Goal: Task Accomplishment & Management: Manage account settings

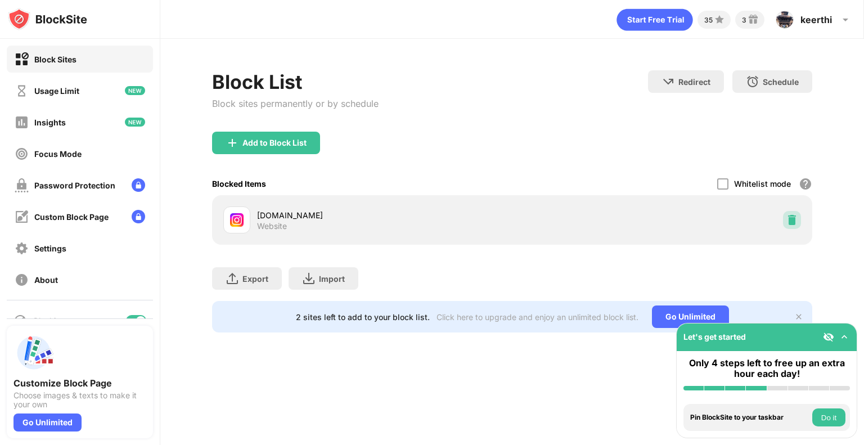
click at [794, 218] on img at bounding box center [792, 219] width 11 height 11
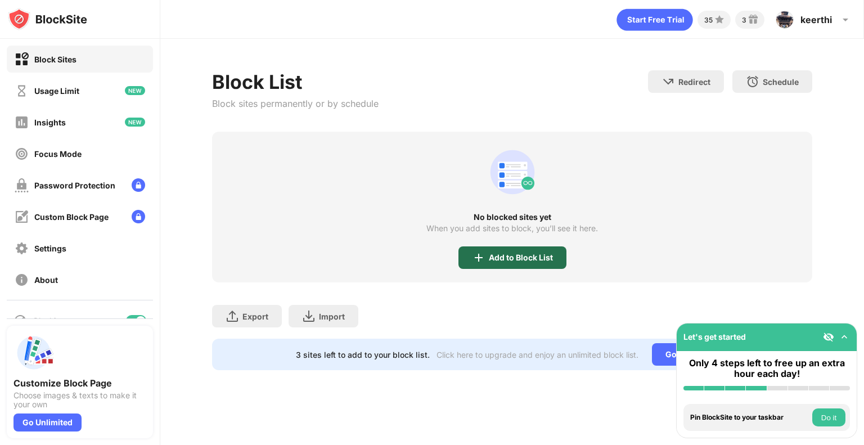
click at [535, 249] on div "Add to Block List" at bounding box center [513, 257] width 108 height 23
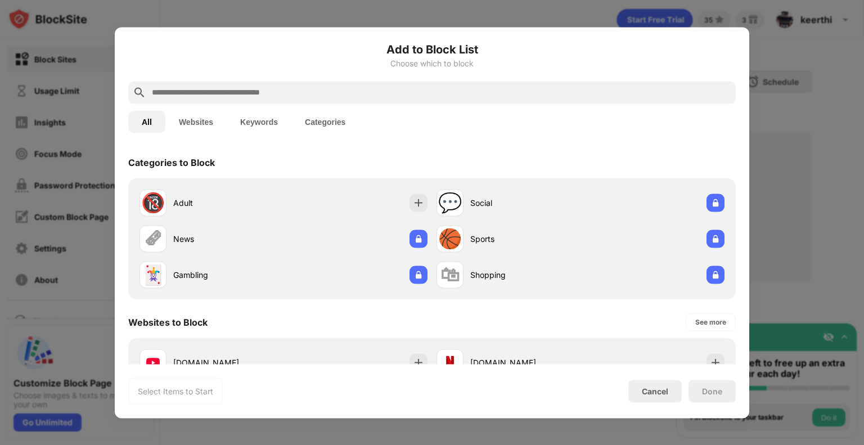
click at [262, 76] on div "Add to Block List Choose which to block" at bounding box center [432, 61] width 608 height 41
click at [266, 86] on input "text" at bounding box center [441, 93] width 581 height 14
click at [270, 88] on input "text" at bounding box center [441, 93] width 581 height 14
click at [337, 90] on input "text" at bounding box center [441, 93] width 581 height 14
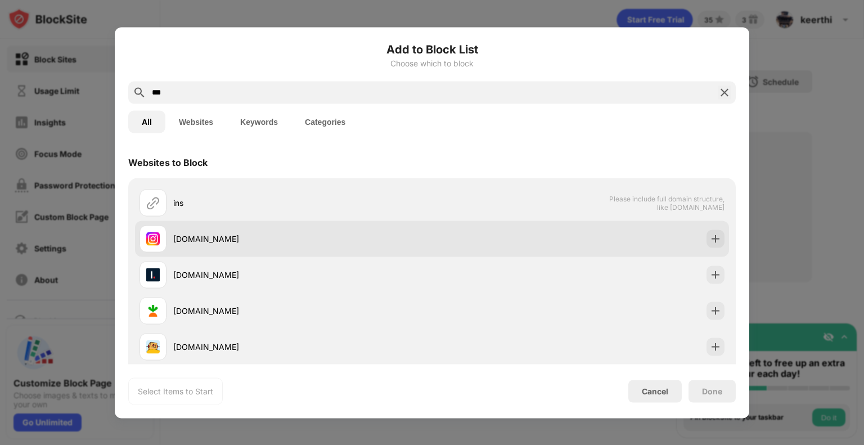
type input "***"
click at [394, 239] on div "instagram.com" at bounding box center [302, 239] width 259 height 12
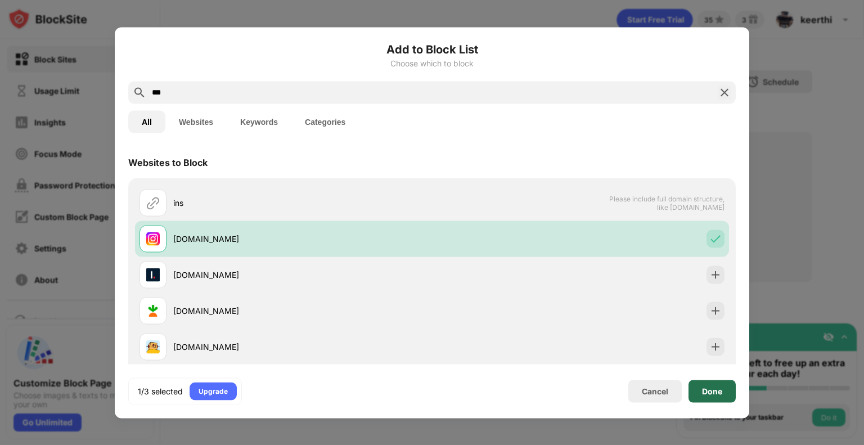
click at [721, 392] on div "Done" at bounding box center [712, 391] width 20 height 9
